Goal: Task Accomplishment & Management: Manage account settings

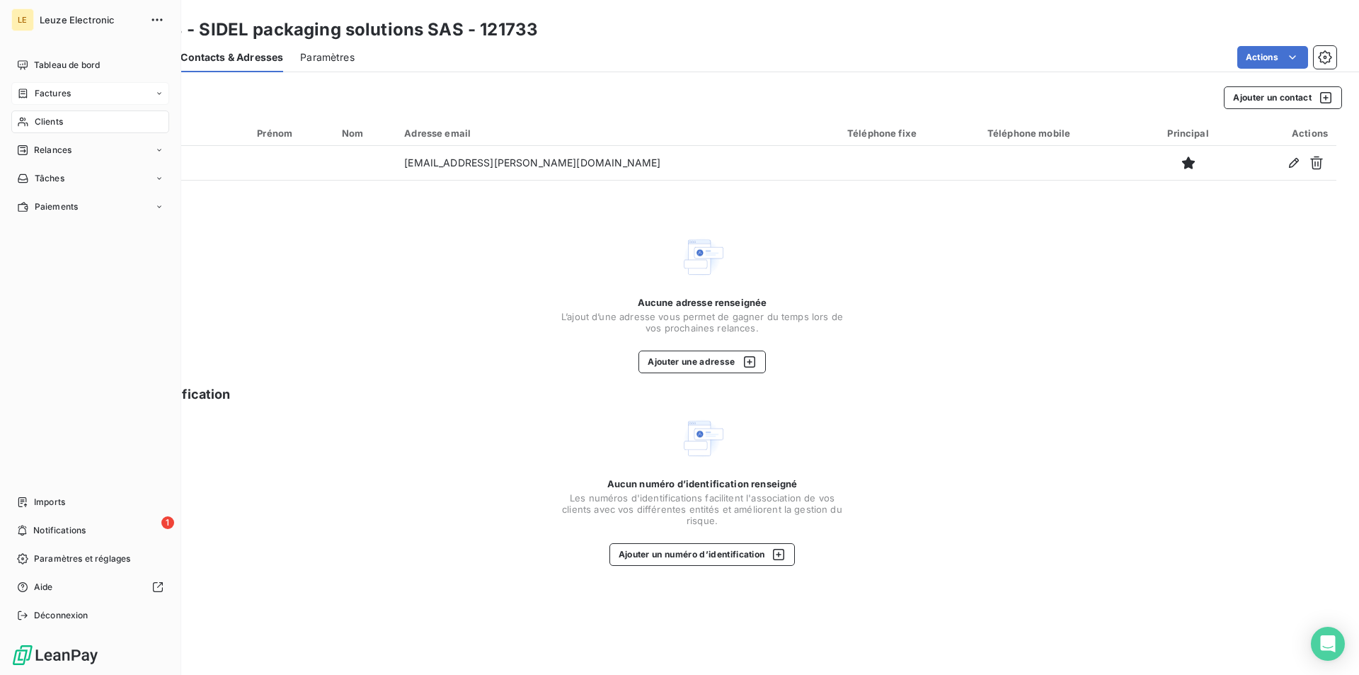
click at [44, 86] on div "Factures" at bounding box center [90, 93] width 158 height 23
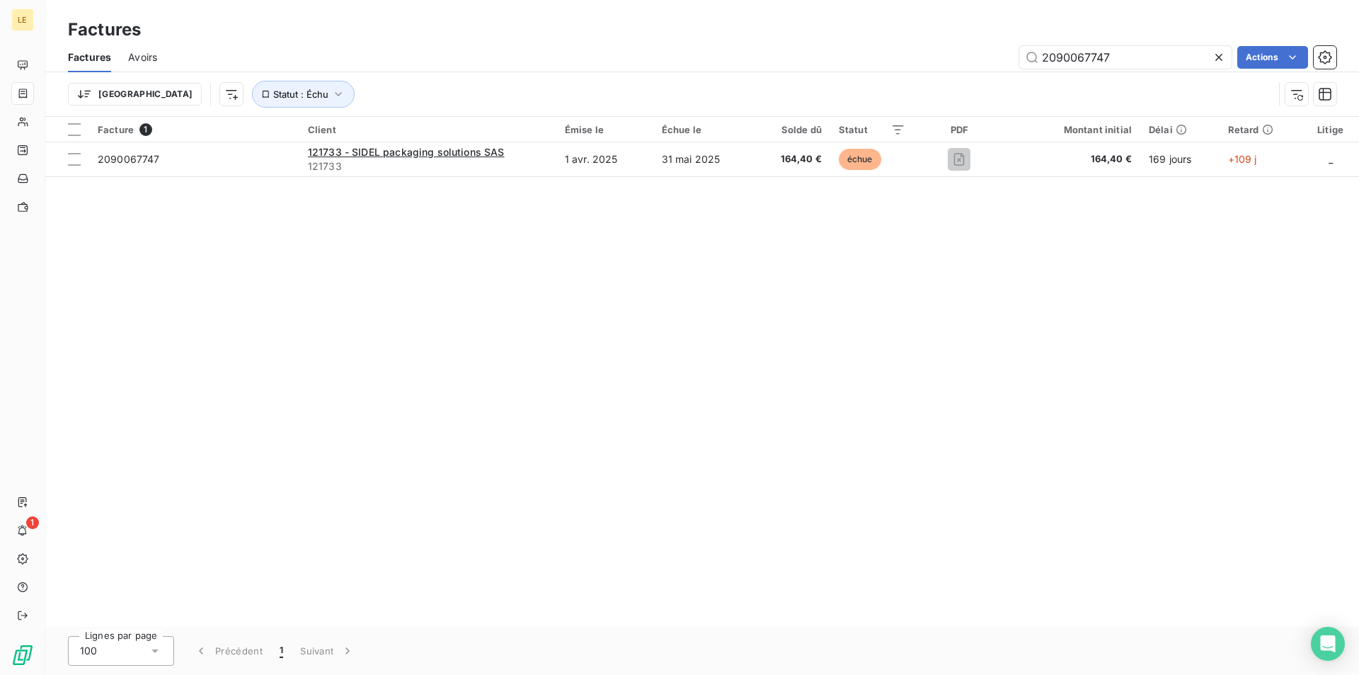
click at [1220, 54] on icon at bounding box center [1219, 57] width 14 height 14
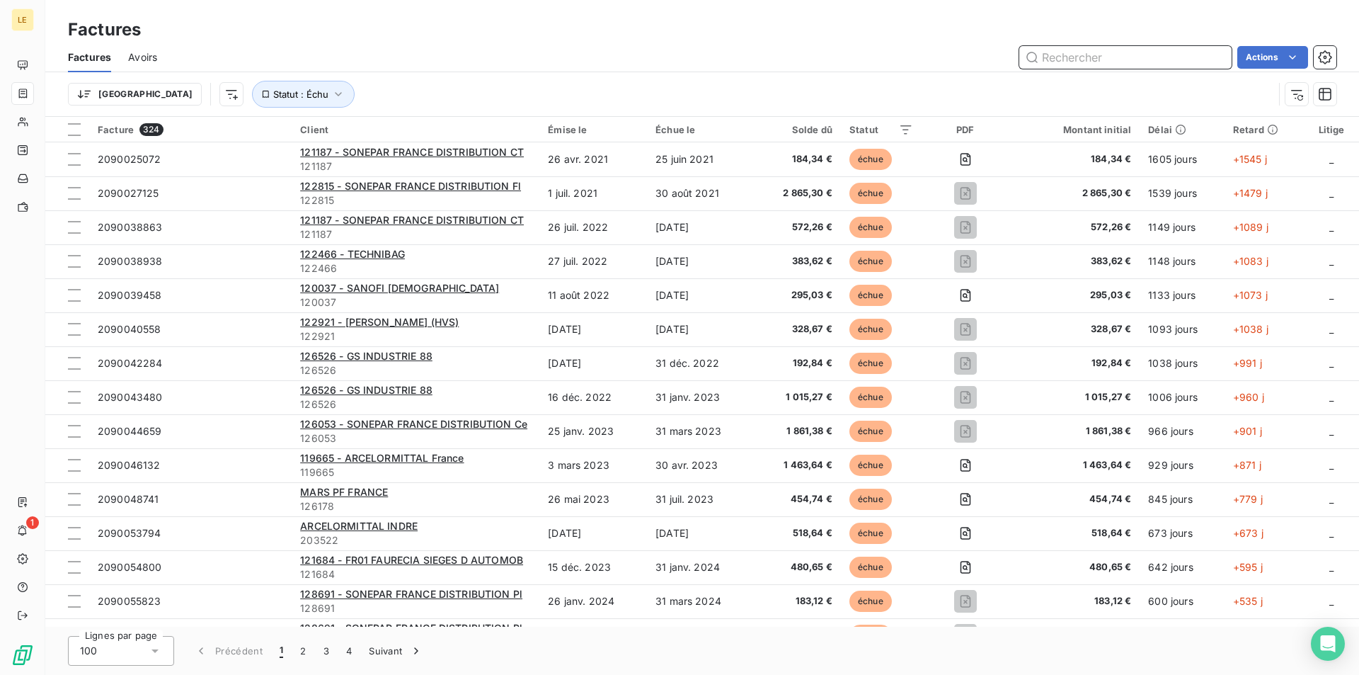
paste input "2090070756"
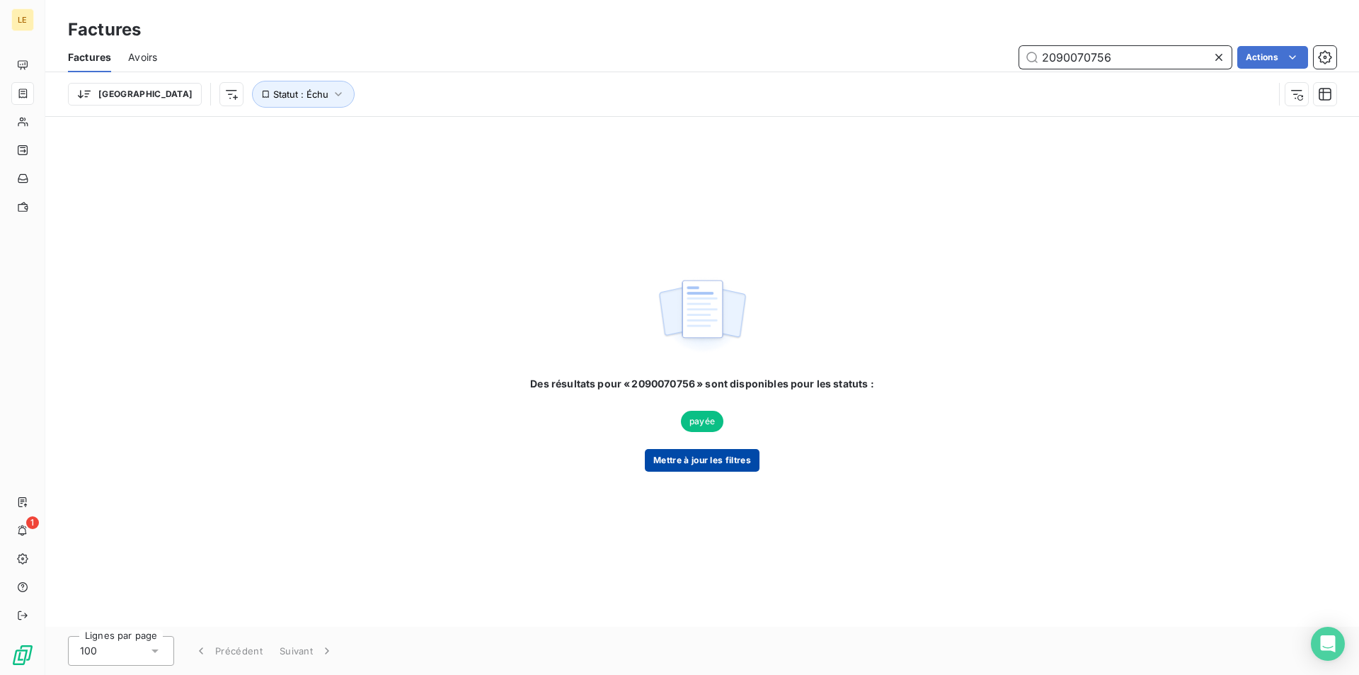
type input "2090070756"
click at [691, 460] on button "Mettre à jour les filtres" at bounding box center [702, 460] width 115 height 23
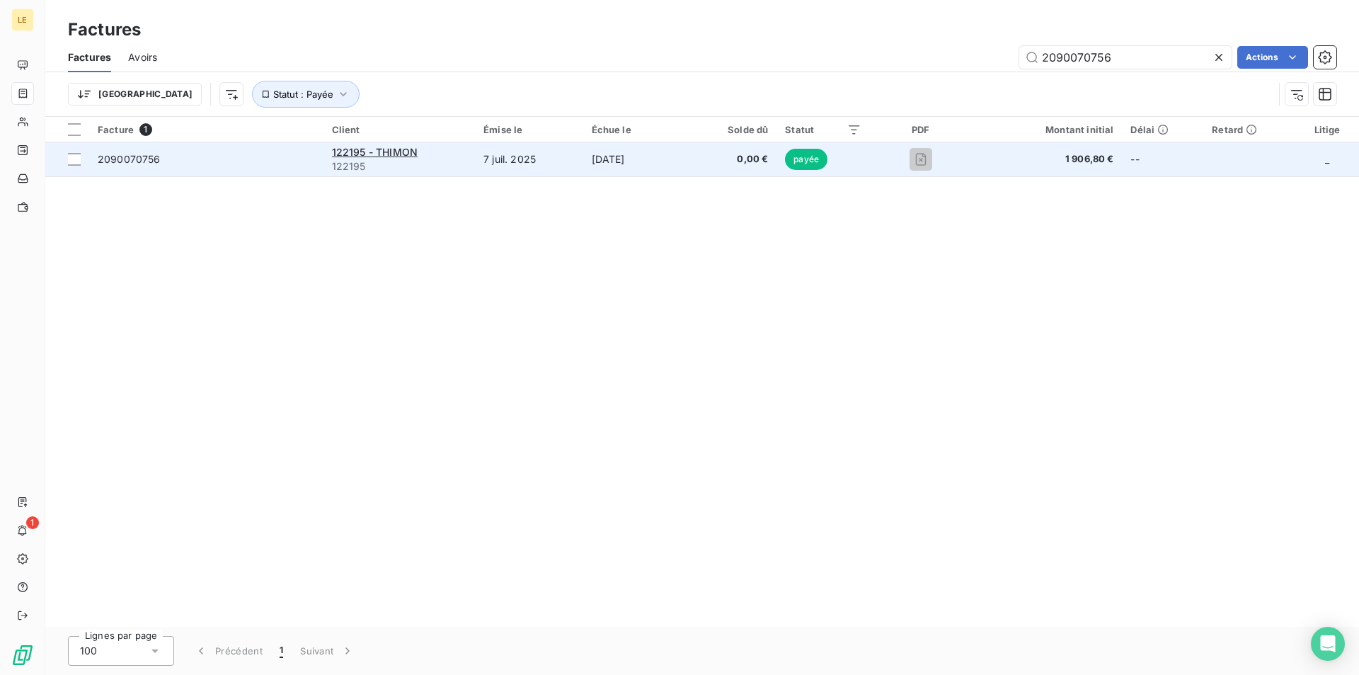
click at [554, 156] on td "7 juil. 2025" at bounding box center [529, 159] width 108 height 34
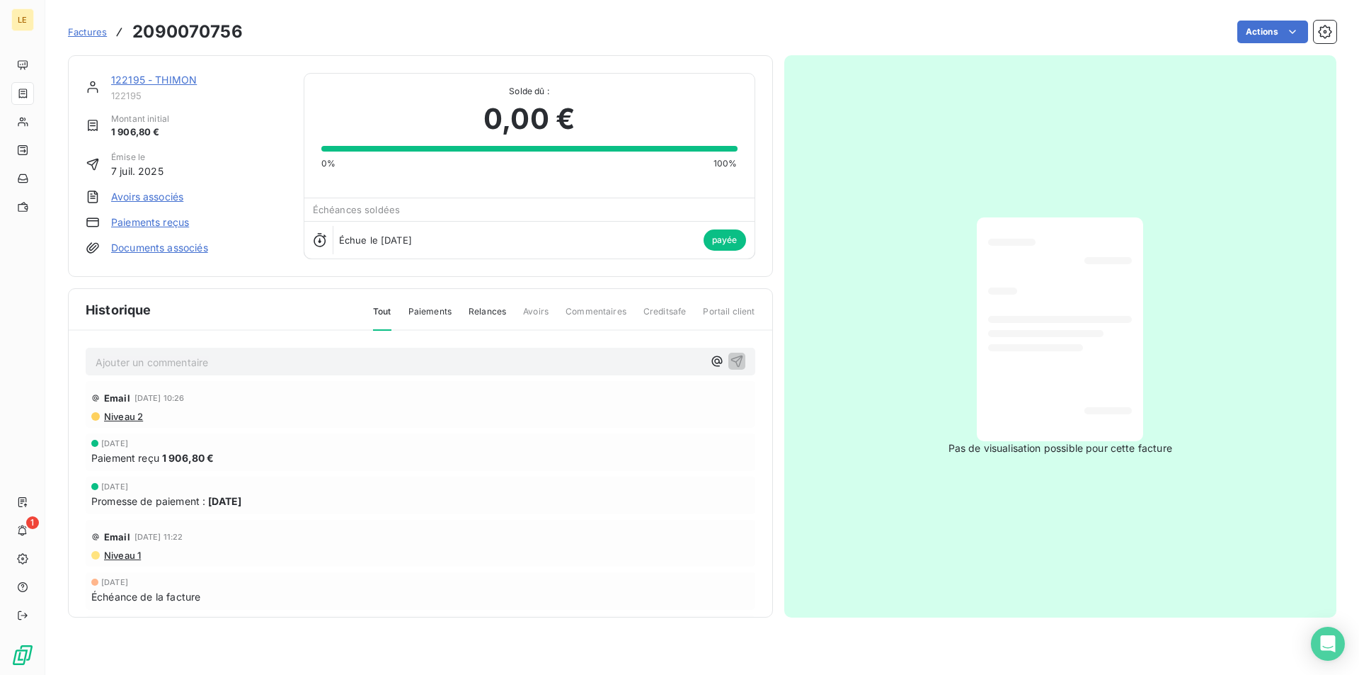
click at [161, 81] on link "122195 - THIMON" at bounding box center [154, 80] width 86 height 12
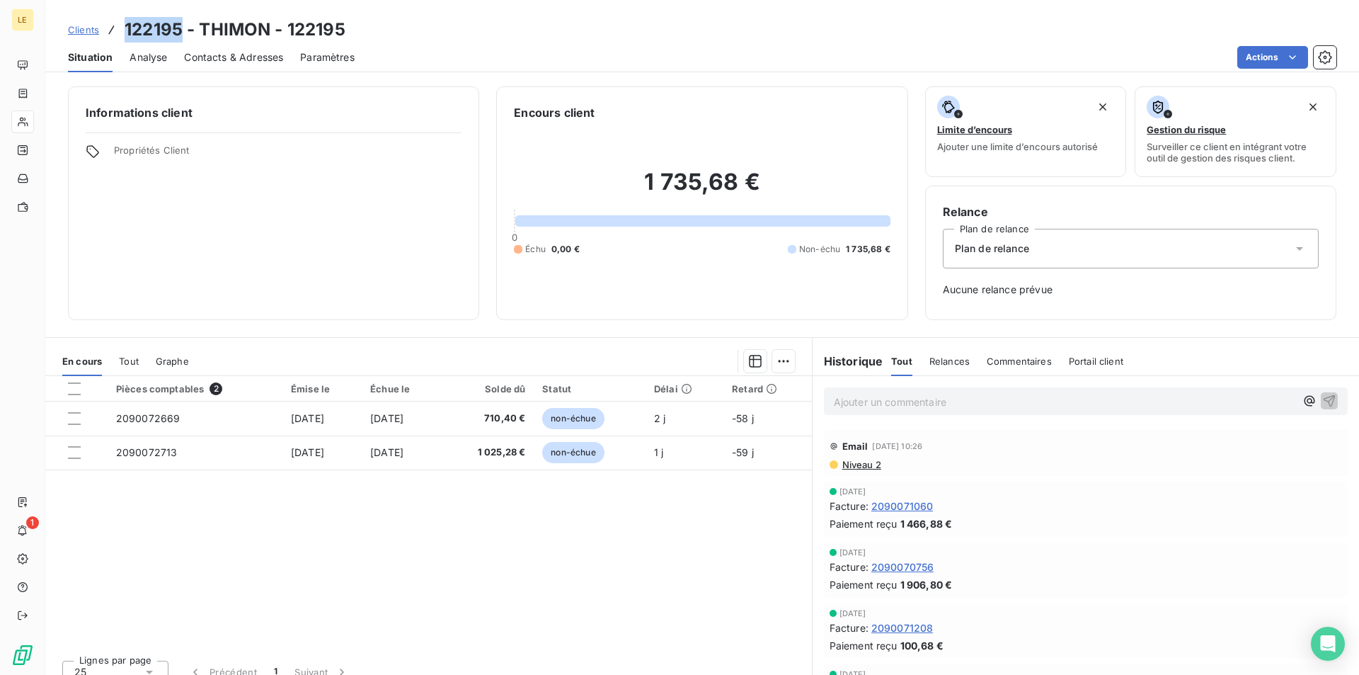
drag, startPoint x: 181, startPoint y: 21, endPoint x: 125, endPoint y: 19, distance: 55.2
click at [125, 19] on h3 "122195 - THIMON - 122195" at bounding box center [235, 29] width 221 height 25
copy h3 "122195"
click at [485, 22] on div "Clients 122195 - THIMON - 122195" at bounding box center [702, 29] width 1314 height 25
click at [253, 61] on span "Contacts & Adresses" at bounding box center [233, 57] width 99 height 14
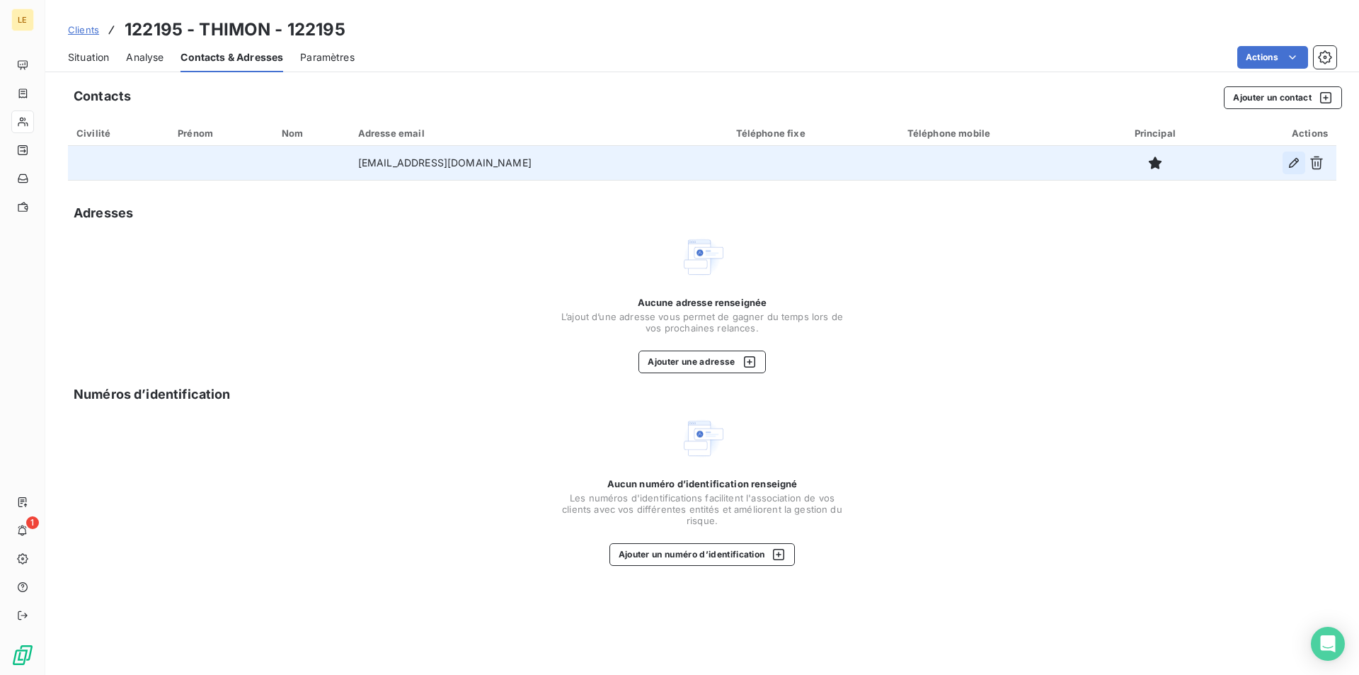
click at [1291, 169] on icon "button" at bounding box center [1294, 163] width 14 height 14
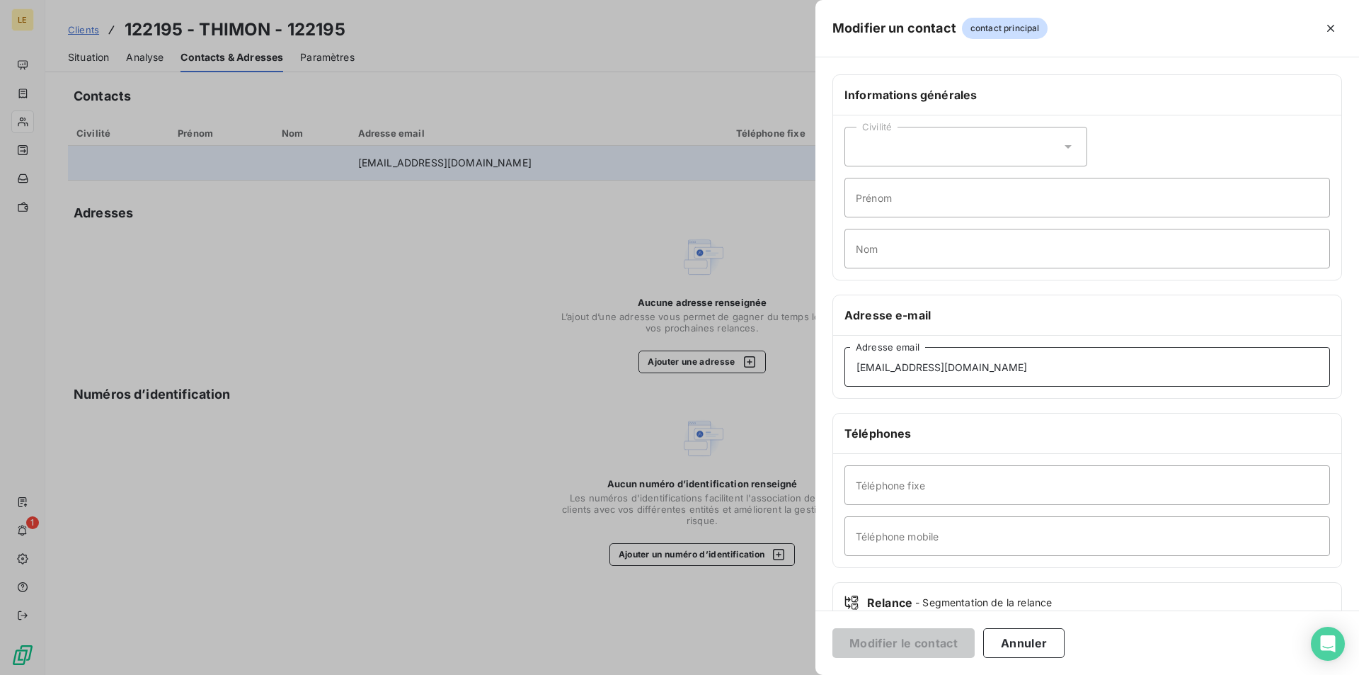
drag, startPoint x: 996, startPoint y: 372, endPoint x: 840, endPoint y: 365, distance: 156.7
click at [840, 365] on div "[EMAIL_ADDRESS][DOMAIN_NAME] Adresse email" at bounding box center [1087, 367] width 508 height 62
paste input "compta"
type input "[EMAIL_ADDRESS][DOMAIN_NAME]"
click at [899, 649] on button "Modifier le contact" at bounding box center [904, 643] width 142 height 30
